Goal: Task Accomplishment & Management: Use online tool/utility

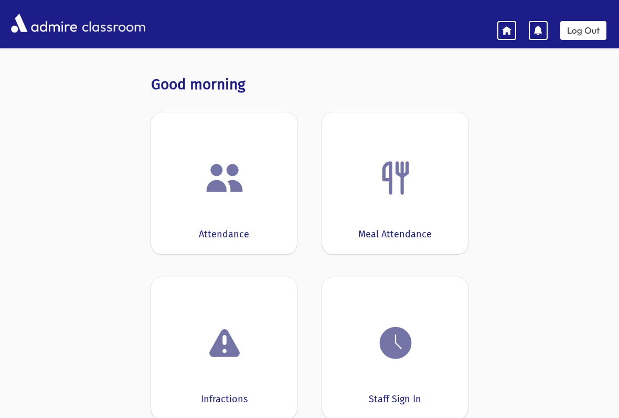
click at [380, 354] on img at bounding box center [396, 343] width 40 height 40
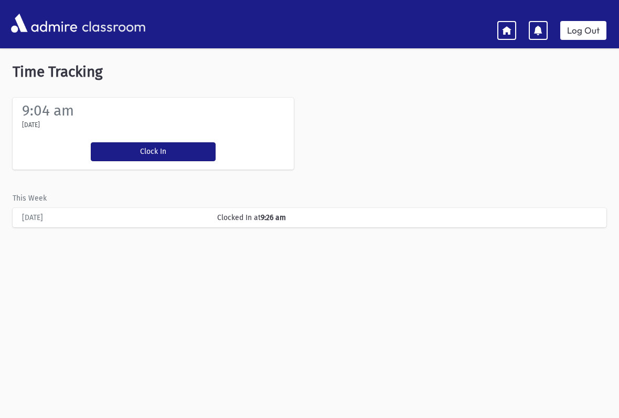
click at [154, 149] on button "Clock In" at bounding box center [153, 151] width 125 height 19
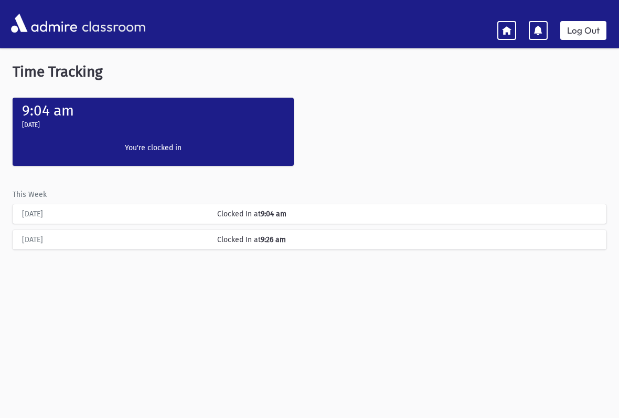
click at [591, 36] on link "Log Out" at bounding box center [584, 30] width 46 height 19
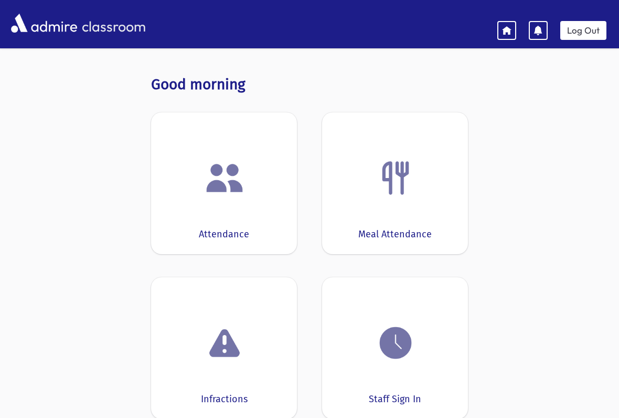
click at [374, 361] on div at bounding box center [395, 343] width 113 height 40
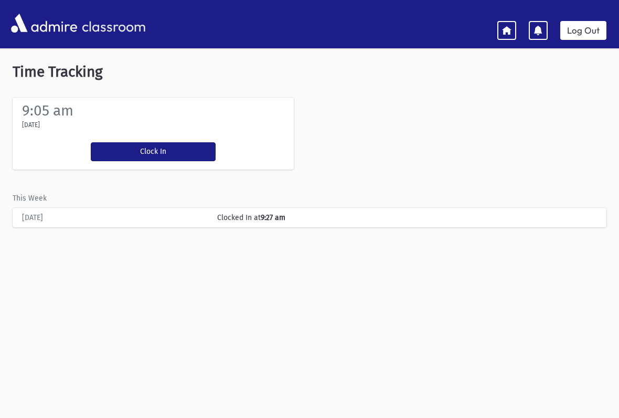
click at [166, 152] on button "Clock In" at bounding box center [153, 151] width 125 height 19
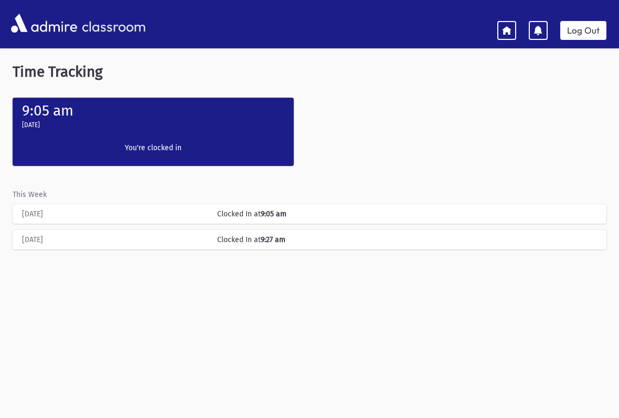
click at [504, 28] on icon at bounding box center [506, 29] width 9 height 9
